Goal: Transaction & Acquisition: Purchase product/service

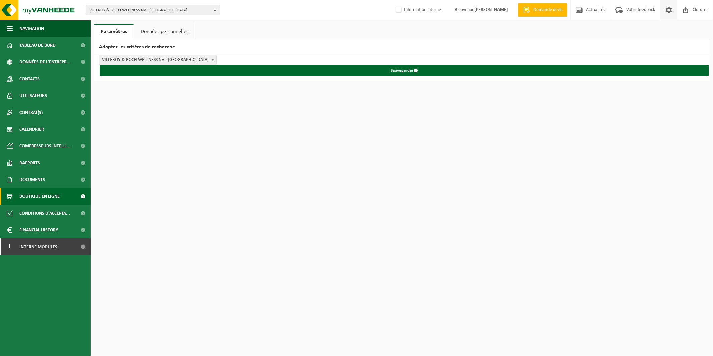
click at [37, 196] on span "Boutique en ligne" at bounding box center [39, 196] width 40 height 17
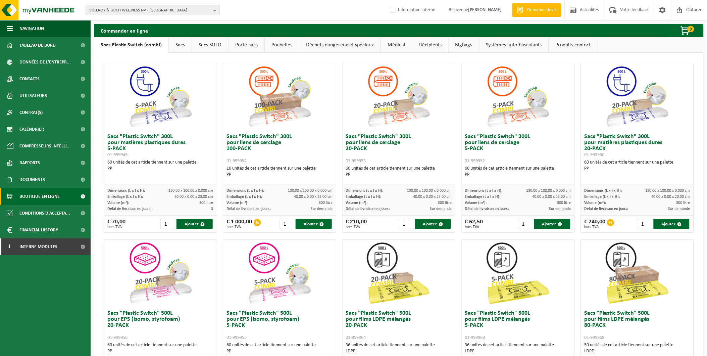
click at [199, 45] on link "Sacs SOLO" at bounding box center [210, 44] width 36 height 15
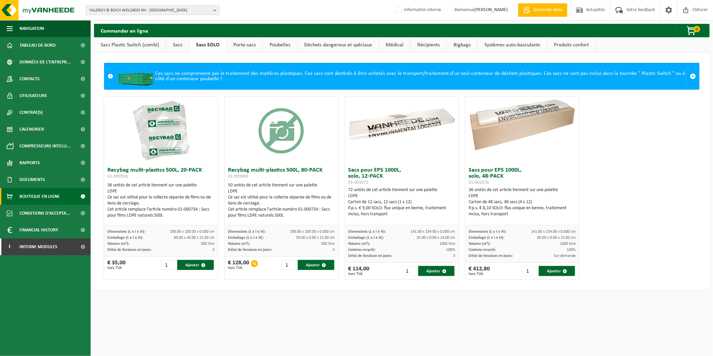
click at [118, 42] on link "Sacs Plastic Switch (combi)" at bounding box center [130, 44] width 72 height 15
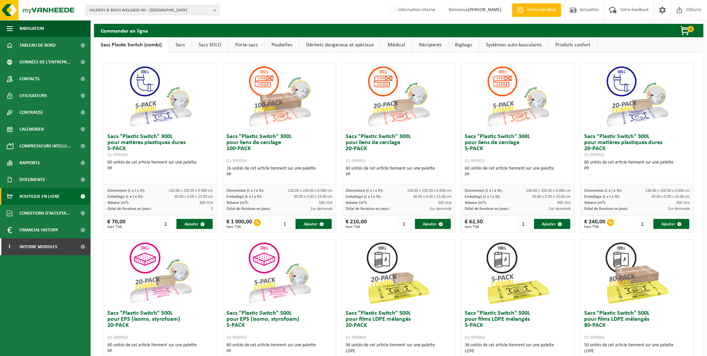
click at [202, 44] on link "Sacs SOLO" at bounding box center [210, 44] width 36 height 15
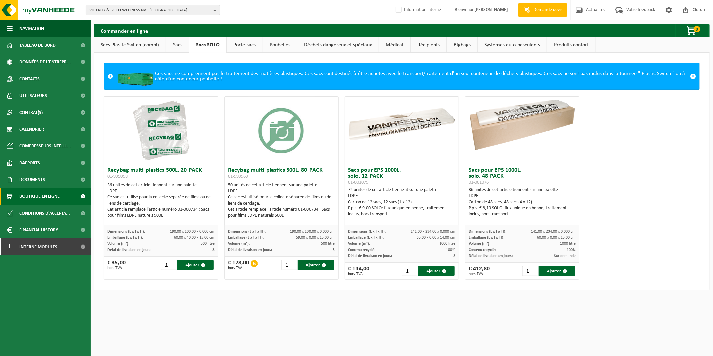
drag, startPoint x: 140, startPoint y: 203, endPoint x: 109, endPoint y: 199, distance: 31.2
click at [109, 199] on div "Ce sac est utilisé pour la collecte séparée de films ou de liens de cerclage." at bounding box center [160, 200] width 107 height 12
drag, startPoint x: 190, startPoint y: 308, endPoint x: 187, endPoint y: 307, distance: 3.9
click at [190, 307] on html "VILLEROY & BOCH WELLNESS NV - ROESELARE VILLEROY & BOCH WELLNESS NV - ROESELARE…" at bounding box center [356, 178] width 713 height 356
